Goal: Information Seeking & Learning: Learn about a topic

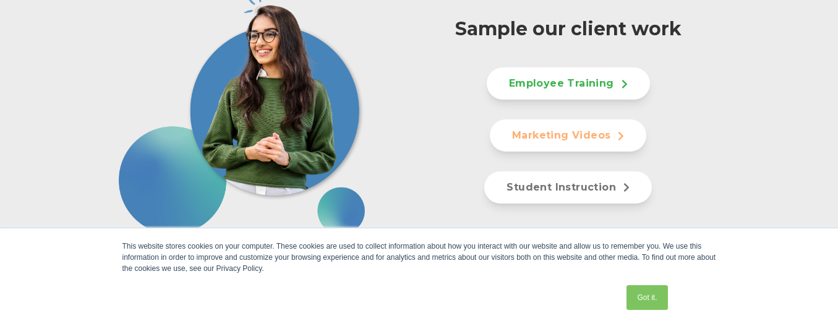
scroll to position [1238, 0]
